Goal: Check status: Check status

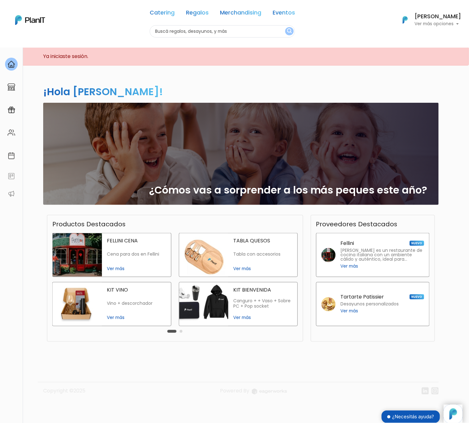
click at [428, 22] on p "Ver más opciones" at bounding box center [438, 24] width 47 height 4
click at [418, 38] on span "Mis Compras" at bounding box center [426, 37] width 32 height 7
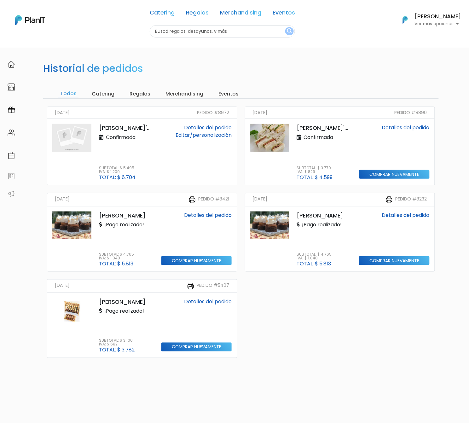
click at [211, 127] on link "Detalles del pedido" at bounding box center [208, 127] width 48 height 7
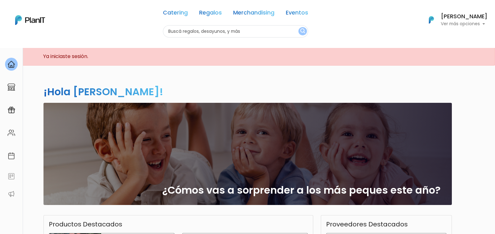
click at [456, 19] on h6 "[PERSON_NAME]" at bounding box center [464, 17] width 47 height 6
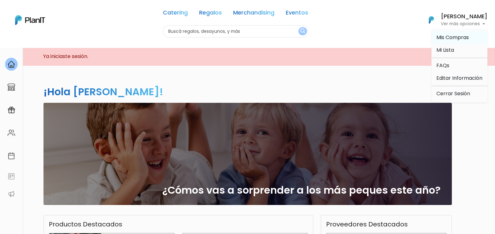
click at [451, 37] on span "Mis Compras" at bounding box center [453, 37] width 32 height 7
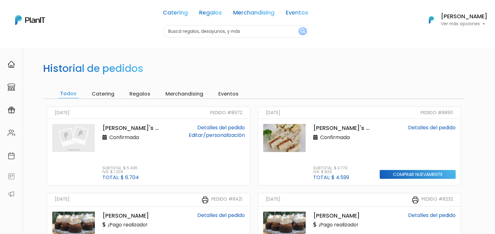
click at [220, 128] on link "Detalles del pedido" at bounding box center [221, 127] width 48 height 7
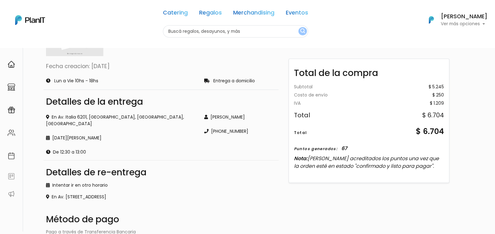
scroll to position [79, 0]
